Goal: Task Accomplishment & Management: Use online tool/utility

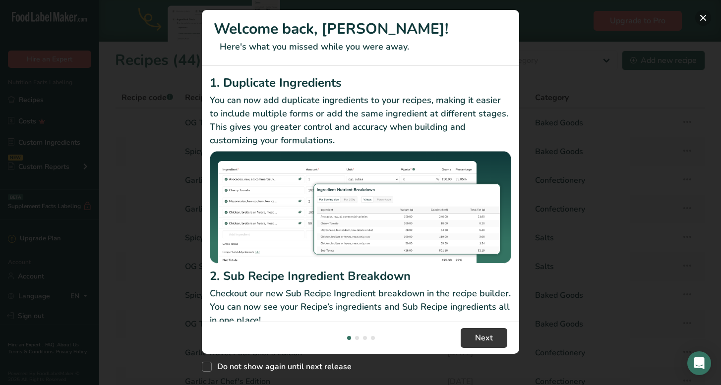
click at [701, 19] on button "New Features" at bounding box center [703, 18] width 16 height 16
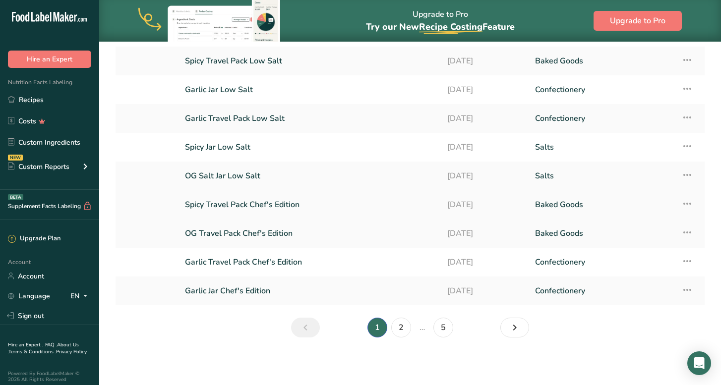
scroll to position [91, 0]
click at [401, 325] on link "2" at bounding box center [401, 328] width 20 height 20
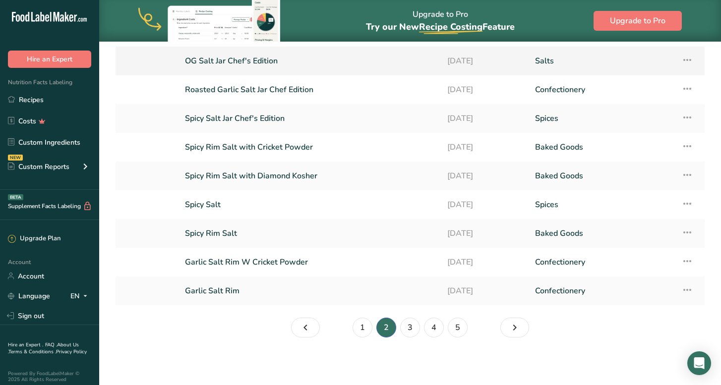
click at [247, 64] on link "OG Salt Jar Chef's Edition" at bounding box center [310, 61] width 250 height 21
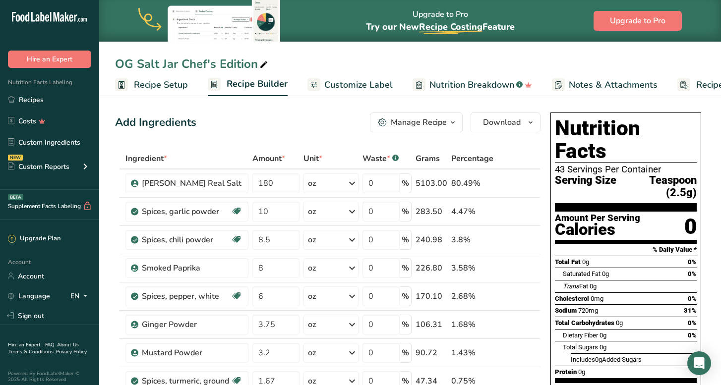
click at [351, 82] on span "Customize Label" at bounding box center [358, 84] width 68 height 13
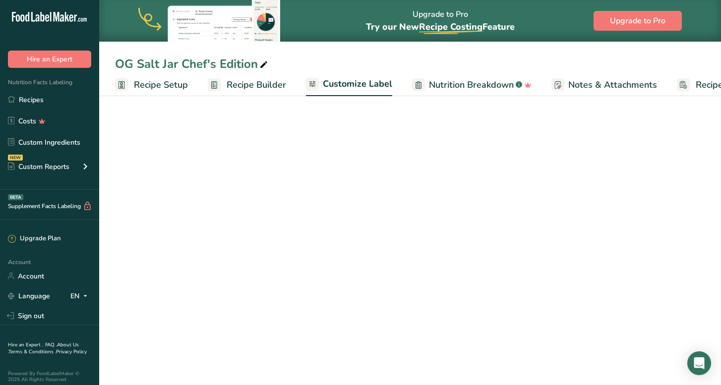
scroll to position [0, 61]
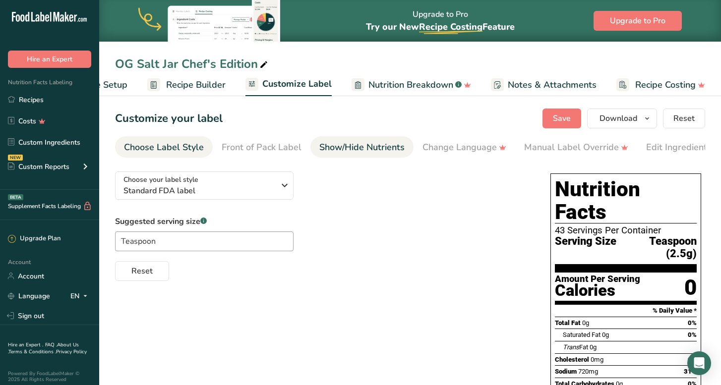
click at [367, 150] on div "Show/Hide Nutrients" at bounding box center [361, 147] width 85 height 13
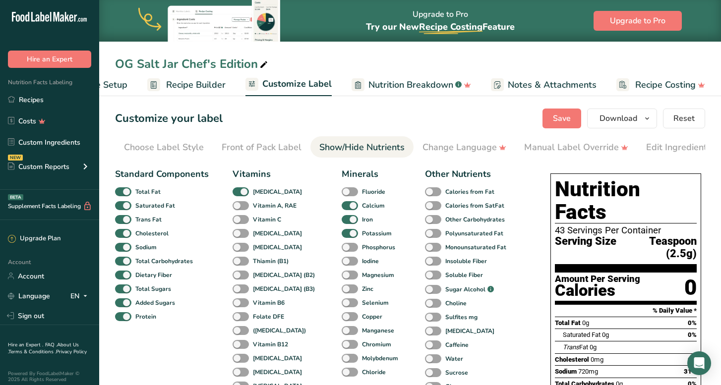
scroll to position [0, 154]
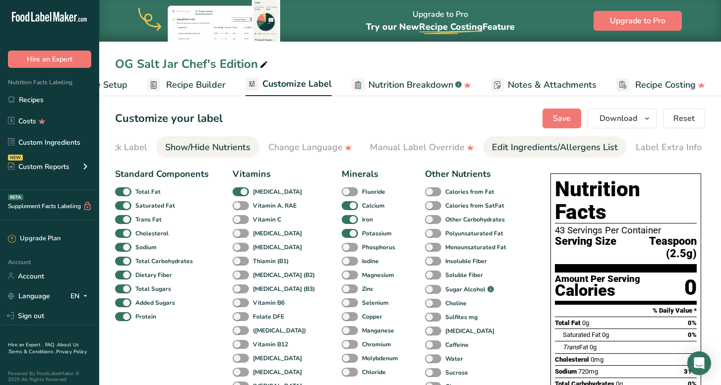
click at [512, 149] on div "Edit Ingredients/Allergens List" at bounding box center [555, 147] width 126 height 13
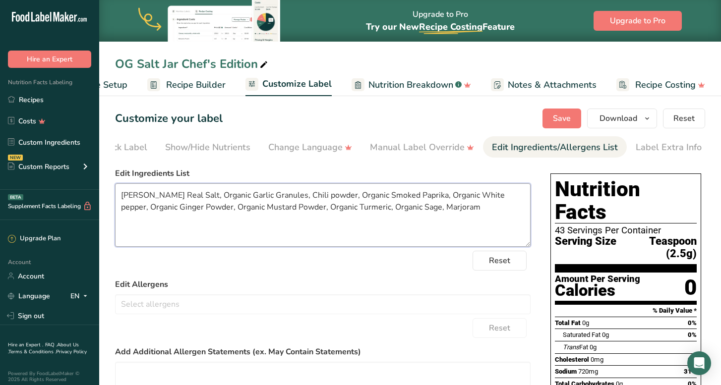
click at [195, 196] on textarea "[PERSON_NAME] Real Salt, Organic Garlic Granules, Chili powder, Organic Smoked …" at bounding box center [323, 215] width 416 height 63
click at [332, 195] on textarea "[PERSON_NAME] Real Salt, Frontier Coop Organic Garlic Granules, Chili powder, O…" at bounding box center [323, 215] width 416 height 63
click at [398, 196] on textarea "[PERSON_NAME] Real Salt, Frontier Coop Organic Garlic Granules, 360 Chili powde…" at bounding box center [323, 215] width 416 height 63
click at [153, 209] on textarea "[PERSON_NAME] Real Salt, Frontier Coop Organic Garlic Granules, 360 Chili powde…" at bounding box center [323, 215] width 416 height 63
click at [284, 210] on textarea "[PERSON_NAME] Real Salt, Frontier Coop Organic Garlic Granules, 360 Chili powde…" at bounding box center [323, 215] width 416 height 63
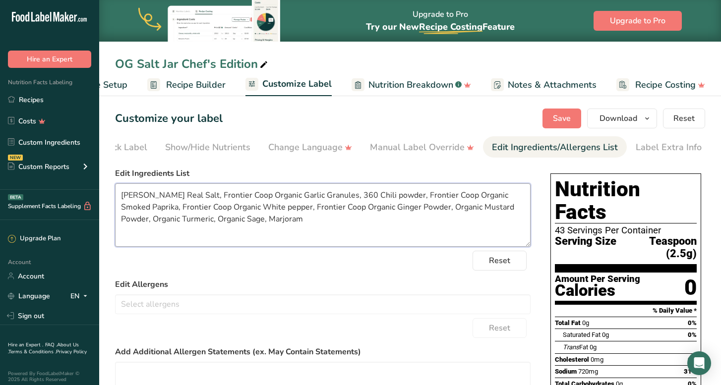
click at [422, 210] on textarea "[PERSON_NAME] Real Salt, Frontier Coop Organic Garlic Granules, 360 Chili powde…" at bounding box center [323, 215] width 416 height 63
click at [301, 222] on textarea "[PERSON_NAME] Real Salt, Frontier Coop Organic Garlic Granules, 360 Chili powde…" at bounding box center [323, 215] width 416 height 63
click at [184, 222] on textarea "[PERSON_NAME] Real Salt, Frontier Coop Organic Garlic Granules, 360 Chili powde…" at bounding box center [323, 215] width 416 height 63
click at [301, 222] on textarea "[PERSON_NAME] Real Salt, Frontier Coop Organic Garlic Granules, 360 Chili powde…" at bounding box center [323, 215] width 416 height 63
click at [346, 197] on textarea "[PERSON_NAME] Real Salt, Frontier Coop Organic Garlic Granules, 360 Chili powde…" at bounding box center [323, 215] width 416 height 63
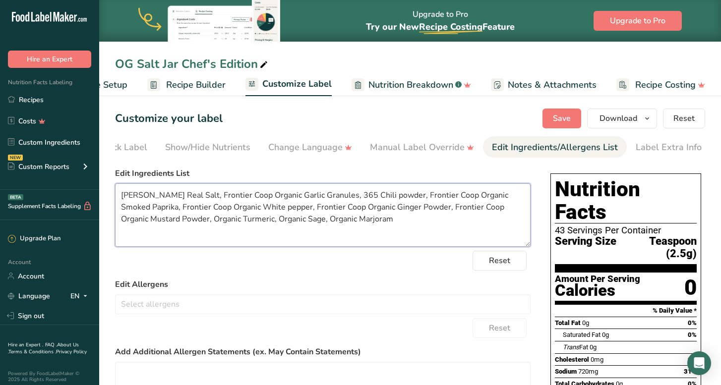
drag, startPoint x: 199, startPoint y: 211, endPoint x: 152, endPoint y: 213, distance: 47.1
click at [152, 213] on textarea "[PERSON_NAME] Real Salt, Frontier Coop Organic Garlic Granules, 365 Chili powde…" at bounding box center [323, 215] width 416 height 63
type textarea "[PERSON_NAME] Real Salt, Frontier Coop Organic Garlic Granules, 365 Chili powde…"
